Goal: Download file/media

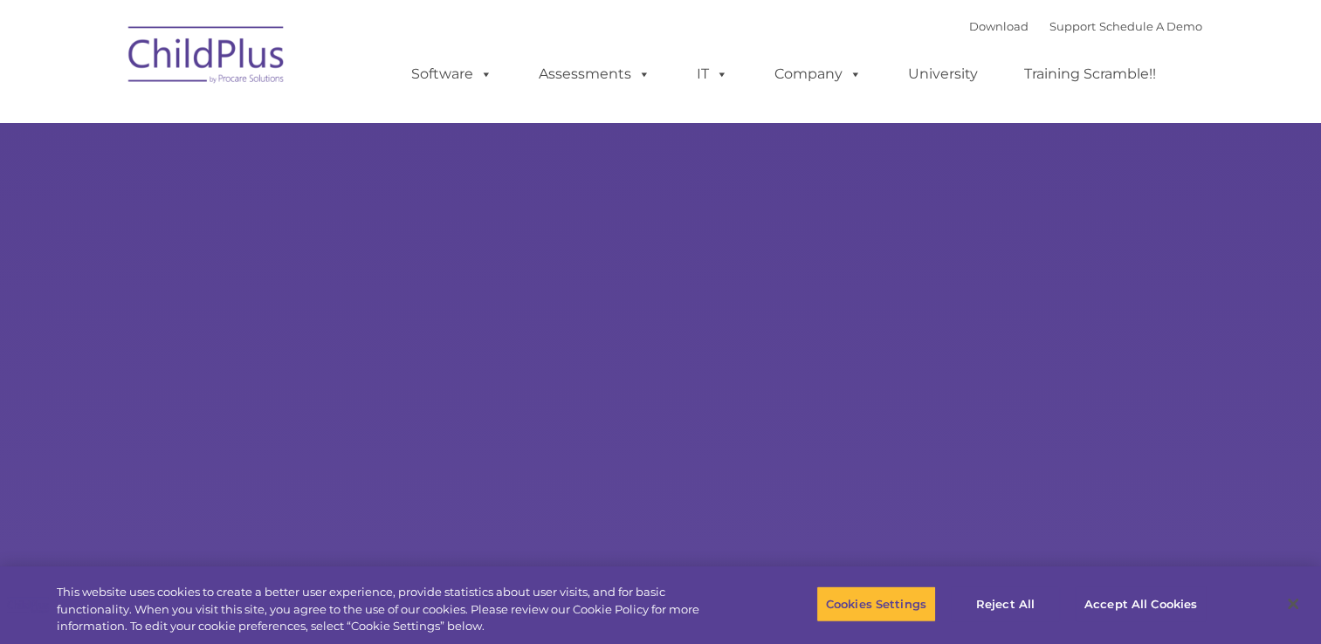
select select "MEDIUM"
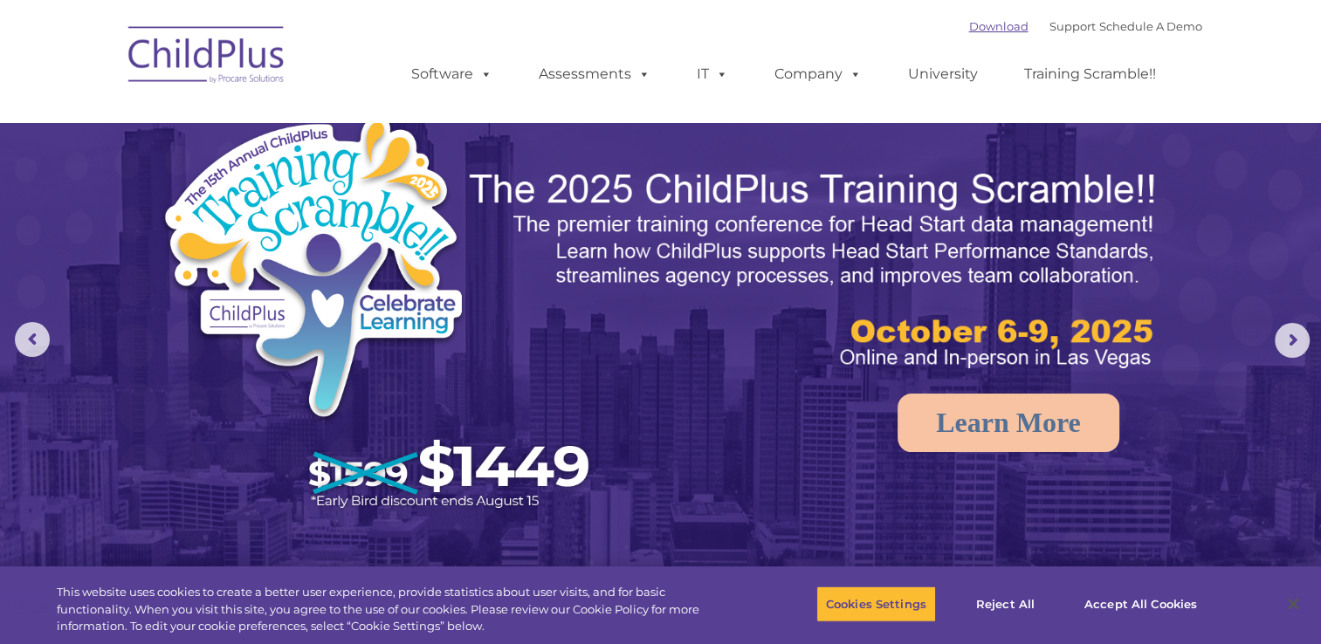
click at [969, 26] on link "Download" at bounding box center [998, 26] width 59 height 14
